Goal: Browse casually

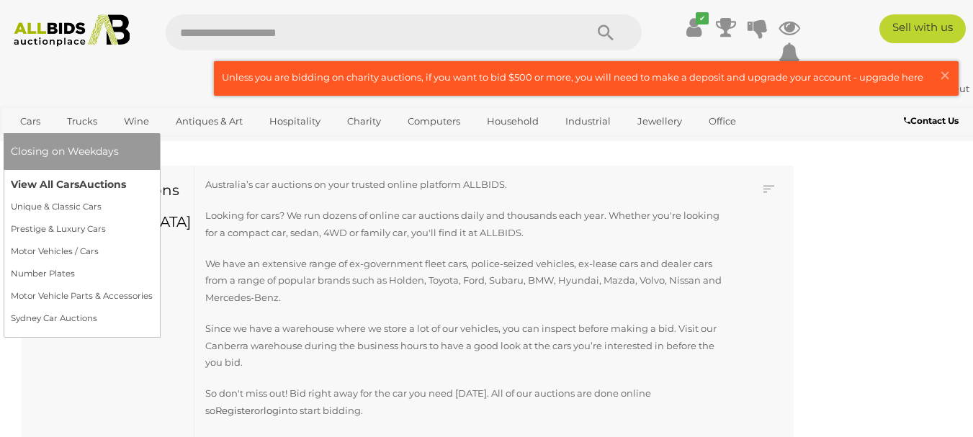
click at [30, 184] on link "View All Cars Auctions" at bounding box center [82, 185] width 142 height 22
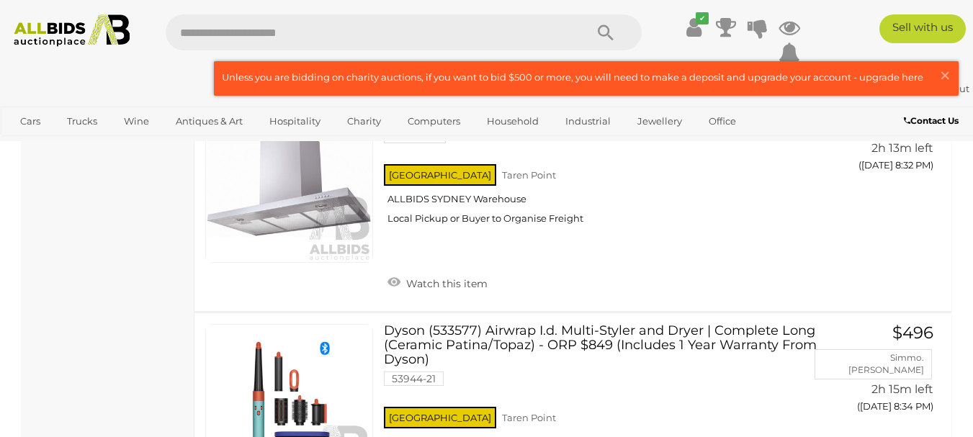
scroll to position [11066, 0]
